Goal: Transaction & Acquisition: Book appointment/travel/reservation

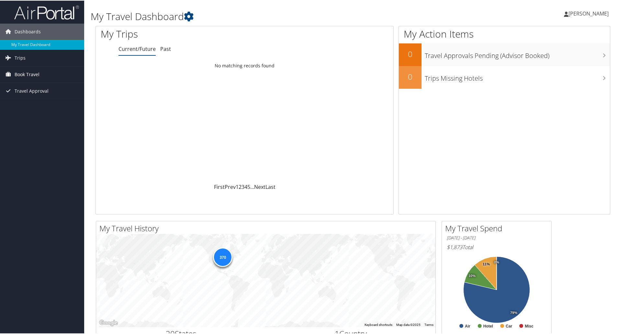
click at [35, 77] on span "Book Travel" at bounding box center [27, 74] width 25 height 16
click at [44, 107] on link "Book/Manage Online Trips" at bounding box center [42, 106] width 84 height 10
